Goal: Information Seeking & Learning: Learn about a topic

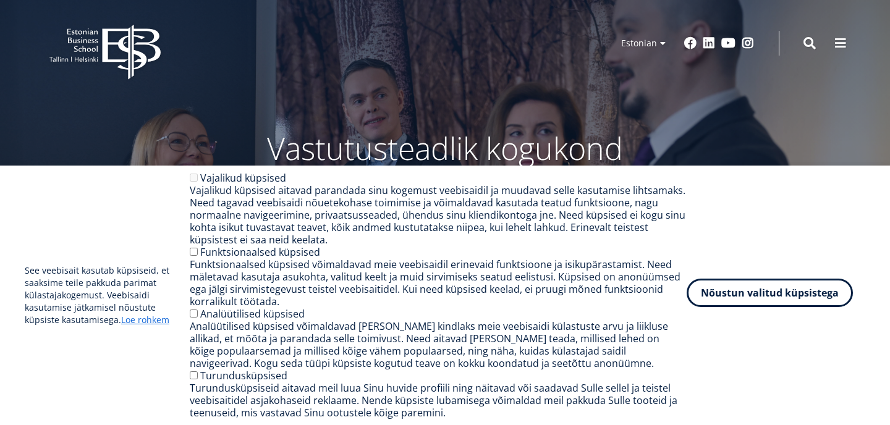
click at [794, 290] on button "Nõustun valitud küpsistega" at bounding box center [769, 293] width 166 height 28
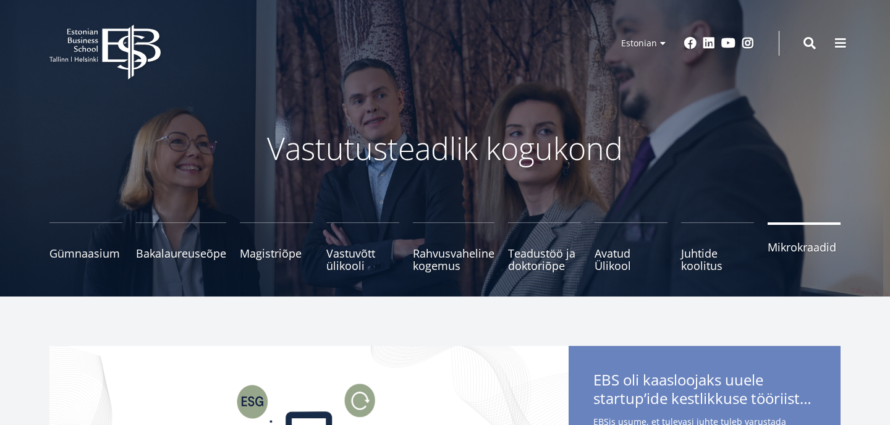
click at [784, 256] on link "Mikrokraadid" at bounding box center [803, 246] width 73 height 49
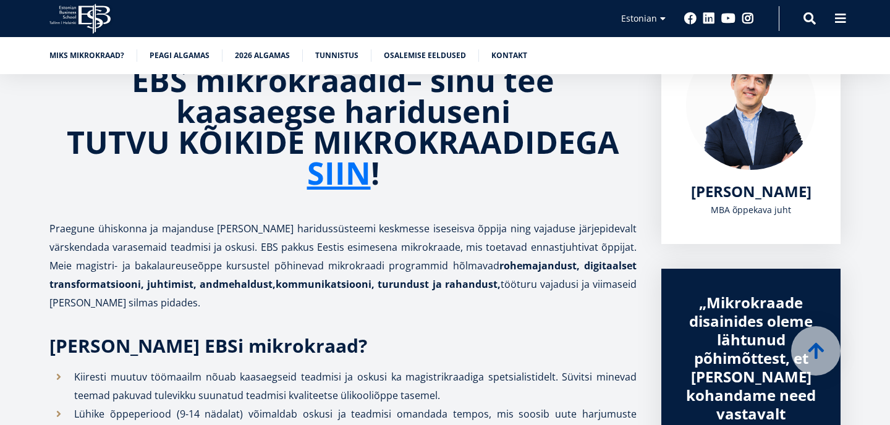
scroll to position [218, 0]
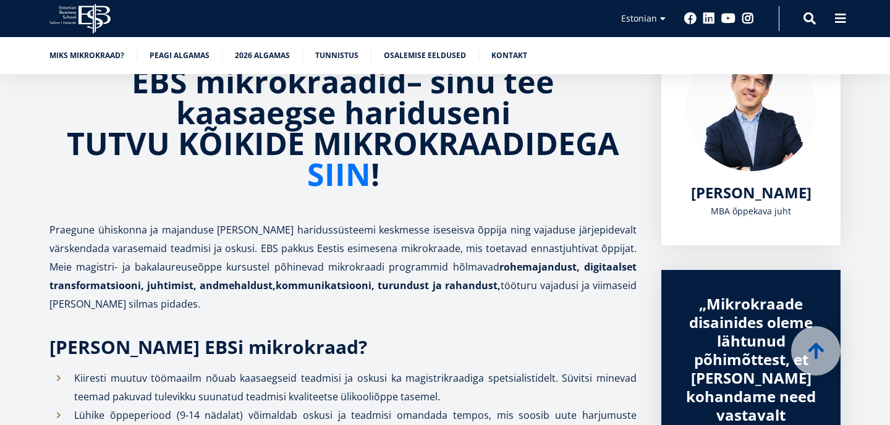
click at [361, 184] on link "SIIN" at bounding box center [339, 174] width 64 height 31
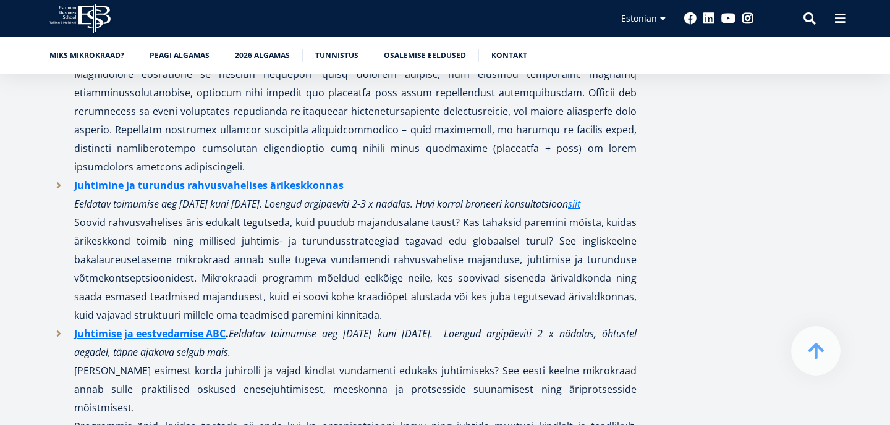
scroll to position [1173, 0]
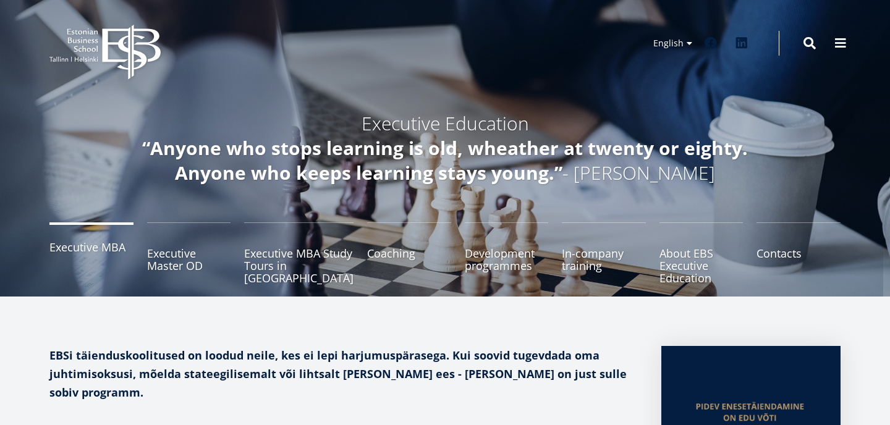
click at [90, 255] on link "Executive MBA" at bounding box center [91, 253] width 84 height 62
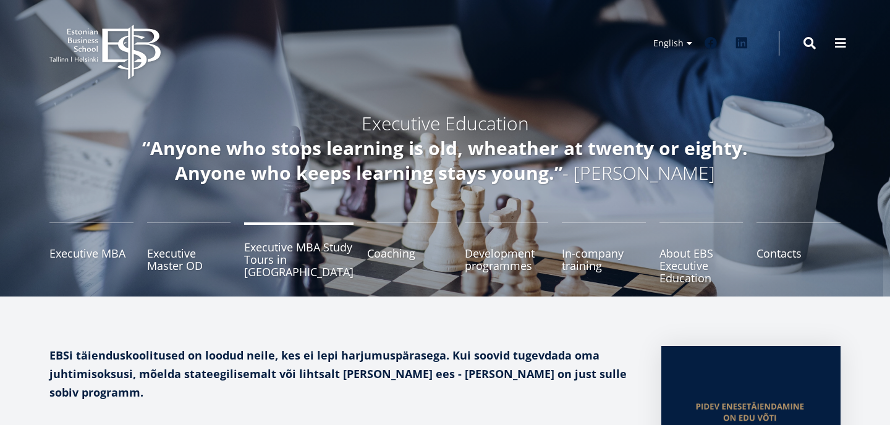
click at [313, 273] on link "Executive MBA Study Tours in [GEOGRAPHIC_DATA]" at bounding box center [298, 253] width 109 height 62
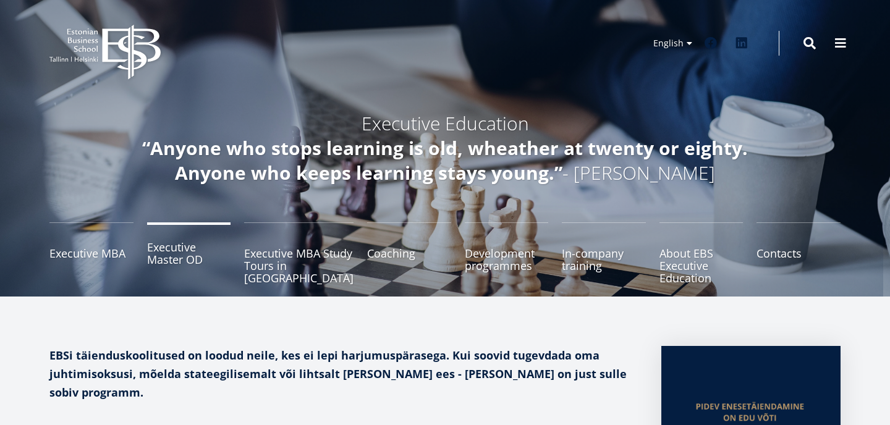
click at [201, 270] on link "Executive Master OD" at bounding box center [189, 253] width 84 height 62
